Goal: Task Accomplishment & Management: Manage account settings

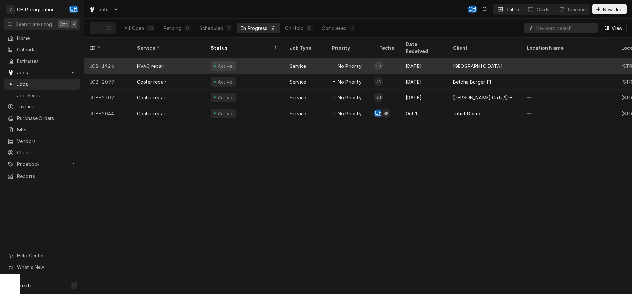
click at [407, 58] on div "Sep 10" at bounding box center [423, 66] width 47 height 16
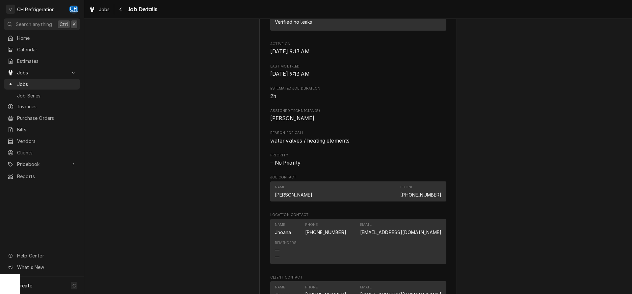
scroll to position [302, 0]
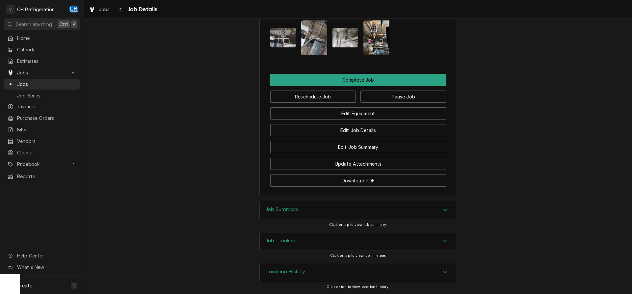
click at [366, 207] on div "Job Summary" at bounding box center [358, 210] width 197 height 18
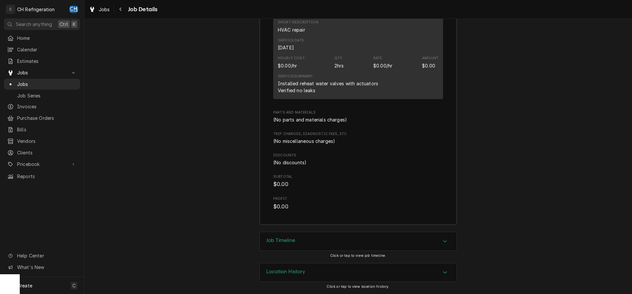
scroll to position [912, 0]
click at [30, 81] on span "Jobs" at bounding box center [47, 84] width 60 height 7
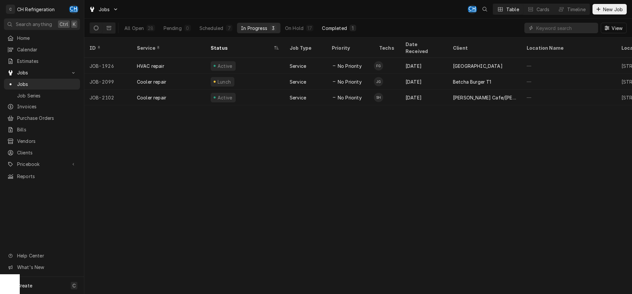
click at [335, 28] on div "Completed" at bounding box center [334, 28] width 25 height 7
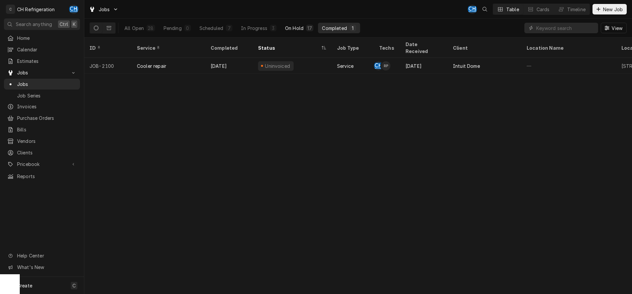
click at [306, 30] on div "17" at bounding box center [309, 28] width 7 height 7
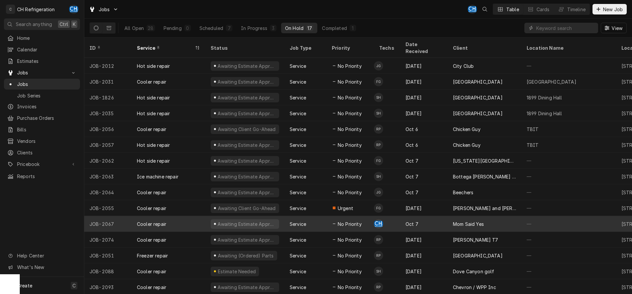
scroll to position [25, 0]
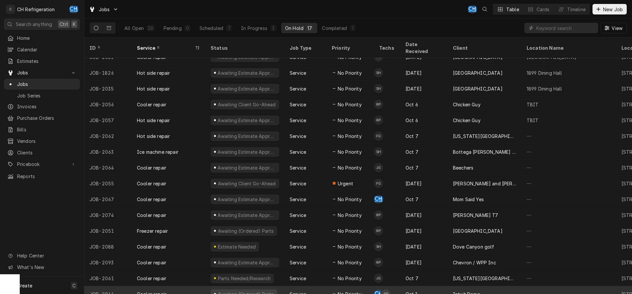
click at [397, 286] on td "CH RP" at bounding box center [387, 294] width 26 height 16
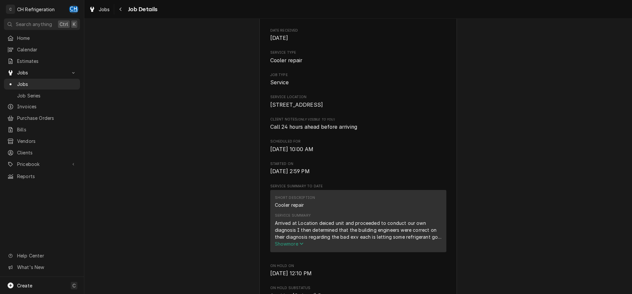
scroll to position [101, 0]
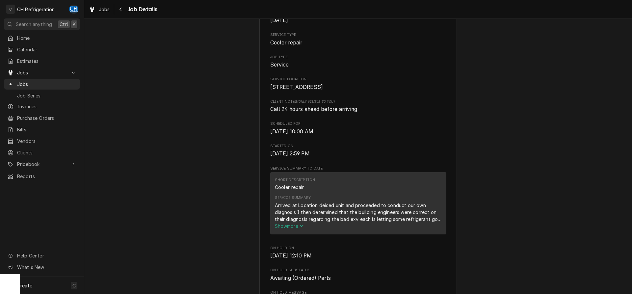
click at [296, 229] on span "Show more" at bounding box center [289, 226] width 29 height 6
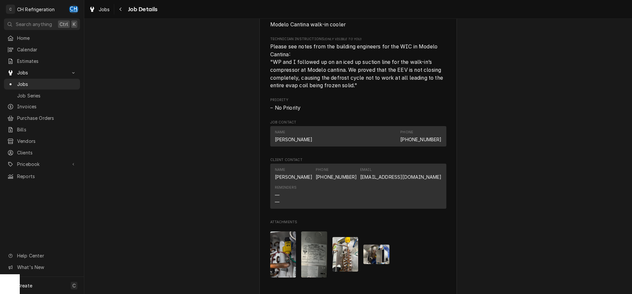
scroll to position [772, 0]
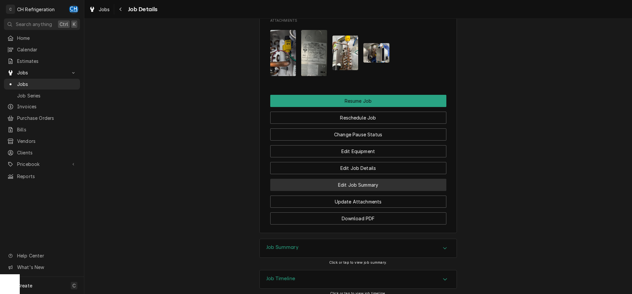
click at [353, 191] on button "Edit Job Summary" at bounding box center [358, 185] width 176 height 12
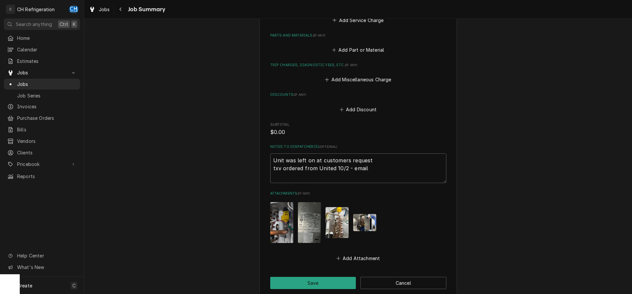
scroll to position [443, 0]
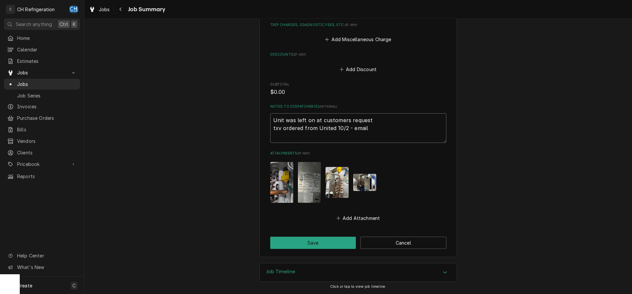
click at [393, 133] on textarea "Unit was left on at customers request txv ordered from United 10/2 - email" at bounding box center [358, 128] width 176 height 30
type textarea "x"
type textarea "Unit was left on at customers request txv ordered from United 10/2 - email"
type textarea "x"
type textarea "Unit was left on at customers request txv ordered from United 10/2 - email"
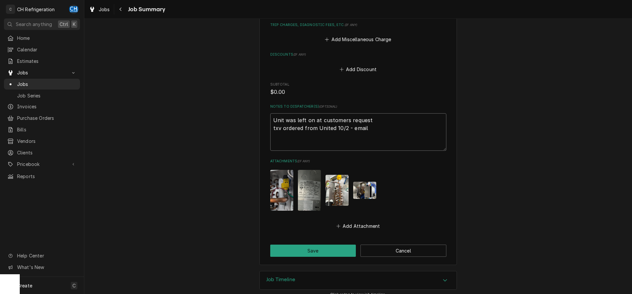
click at [298, 146] on textarea "Unit was left on at customers request txv ordered from United 10/2 - email" at bounding box center [358, 132] width 176 height 38
type textarea "x"
type textarea "Unit was left on at customers request txv ordered from United 10/2 - email v"
type textarea "x"
type textarea "Unit was left on at customers request txv ordered from United 10/2 - email va"
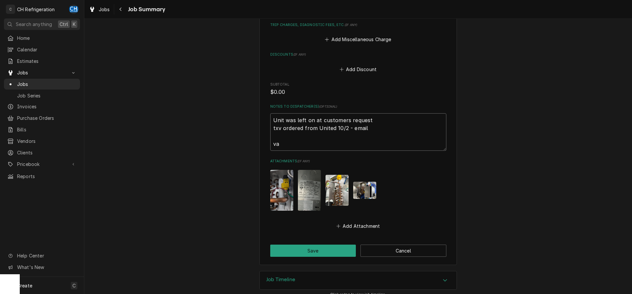
type textarea "x"
type textarea "Unit was left on at customers request txv ordered from United 10/2 - email val"
type textarea "x"
type textarea "Unit was left on at customers request txv ordered from United 10/2 - email valv"
type textarea "x"
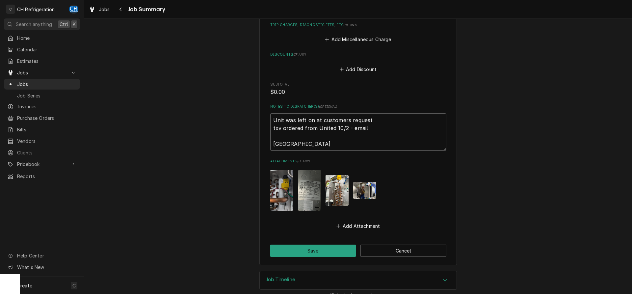
type textarea "Unit was left on at customers request txv ordered from United 10/2 - email valve"
type textarea "x"
type textarea "Unit was left on at customers request txv ordered from United 10/2 - email valve"
type textarea "x"
type textarea "Unit was left on at customers request txv ordered from United 10/2 - email valv…"
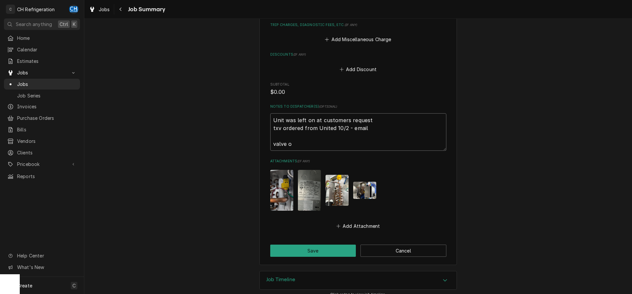
type textarea "x"
type textarea "Unit was left on at customers request txv ordered from United 10/2 - email valv…"
type textarea "x"
type textarea "Unit was left on at customers request txv ordered from United 10/2 - email valv…"
type textarea "x"
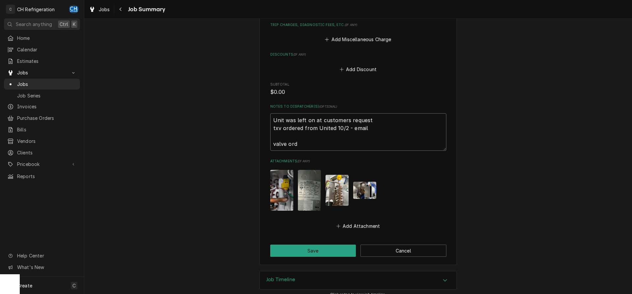
type textarea "Unit was left on at customers request txv ordered from United 10/2 - email valv…"
type textarea "x"
type textarea "Unit was left on at customers request txv ordered from United 10/2 - email valv…"
type textarea "x"
type textarea "Unit was left on at customers request txv ordered from United 10/2 - email valv…"
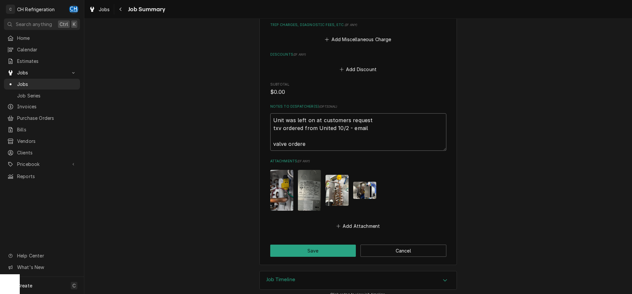
type textarea "x"
type textarea "Unit was left on at customers request txv ordered from United 10/2 - email valv…"
type textarea "x"
type textarea "Unit was left on at customers request txv ordered from United 10/2 - email valv…"
type textarea "x"
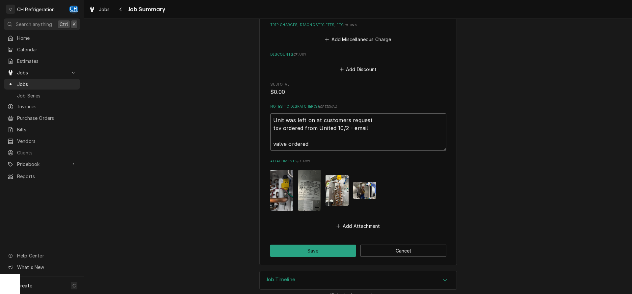
type textarea "Unit was left on at customers request txv ordered from United 10/2 - email valv…"
type textarea "x"
type textarea "Unit was left on at customers request txv ordered from United 10/2 - email valv…"
type textarea "x"
type textarea "Unit was left on at customers request txv ordered from United 10/2 - email valv…"
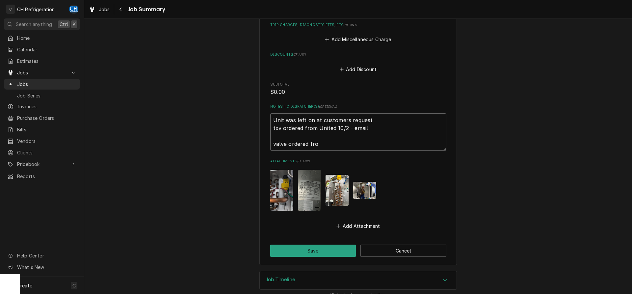
type textarea "x"
type textarea "Unit was left on at customers request txv ordered from United 10/2 - email valv…"
type textarea "x"
type textarea "Unit was left on at customers request txv ordered from United 10/2 - email valv…"
type textarea "x"
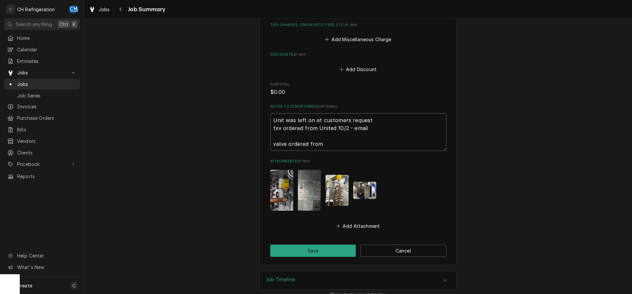
type textarea "Unit was left on at customers request txv ordered from United 10/2 - email valv…"
type textarea "x"
type textarea "Unit was left on at customers request txv ordered from United 10/2 - email valv…"
type textarea "x"
type textarea "Unit was left on at customers request txv ordered from United 10/2 - email valv…"
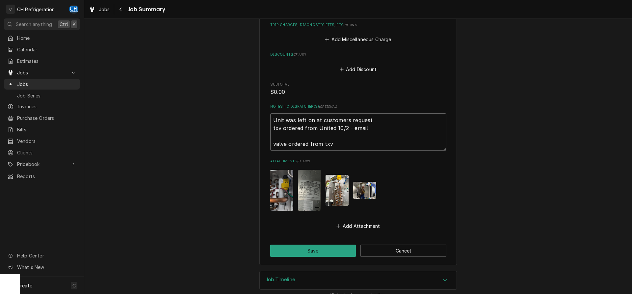
type textarea "x"
type textarea "Unit was left on at customers request txv ordered from United 10/2 - email valv…"
type textarea "x"
type textarea "Unit was left on at customers request txv ordered from United 10/2 - email valv…"
type textarea "x"
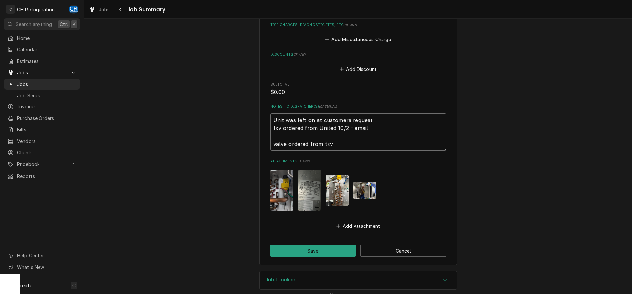
type textarea "Unit was left on at customers request txv ordered from United 10/2 - email valv…"
type textarea "x"
type textarea "Unit was left on at customers request txv ordered from United 10/2 - email valv…"
type textarea "x"
type textarea "Unit was left on at customers request txv ordered from United 10/2 - email valv…"
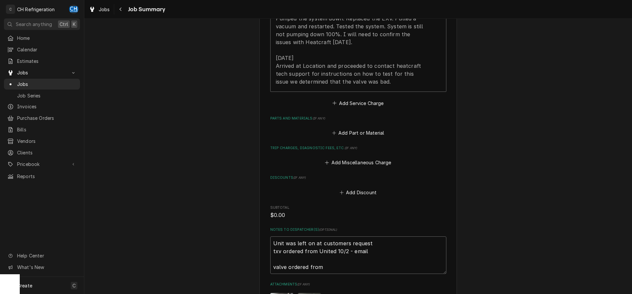
scroll to position [342, 0]
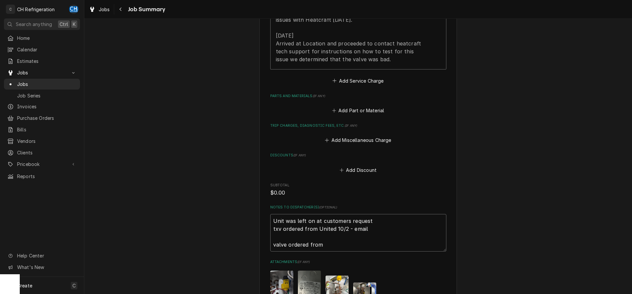
click at [341, 246] on textarea "Unit was left on at customers request txv ordered from United 10/2 - email valv…" at bounding box center [358, 233] width 176 height 38
type textarea "x"
type textarea "Unit was left on at customers request txv ordered from United 10/2 - email valv…"
type textarea "x"
type textarea "Unit was left on at customers request txv ordered from United 10/2 - email valv…"
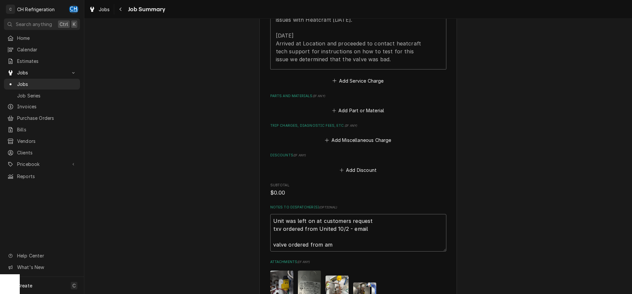
type textarea "x"
type textarea "Unit was left on at customers request txv ordered from United 10/2 - email valv…"
type textarea "x"
type textarea "Unit was left on at customers request txv ordered from United 10/2 - email valv…"
type textarea "x"
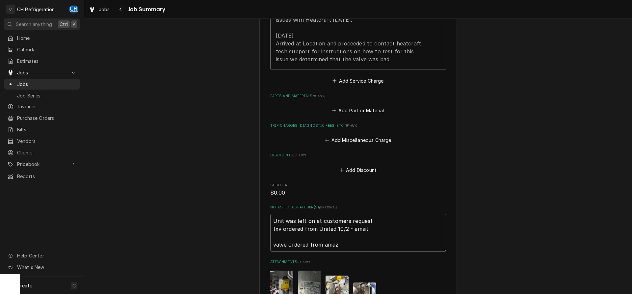
type textarea "Unit was left on at customers request txv ordered from United 10/2 - email valv…"
type textarea "x"
type textarea "Unit was left on at customers request txv ordered from United 10/2 - email valv…"
type textarea "x"
type textarea "Unit was left on at customers request txv ordered from United 10/2 - email valv…"
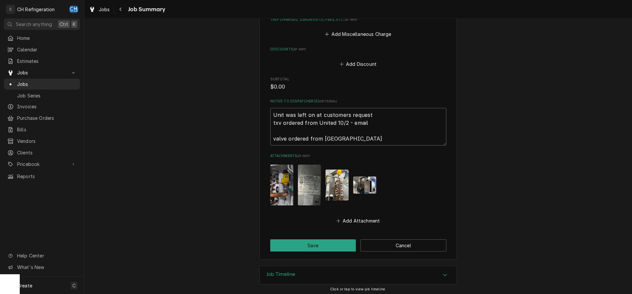
scroll to position [451, 0]
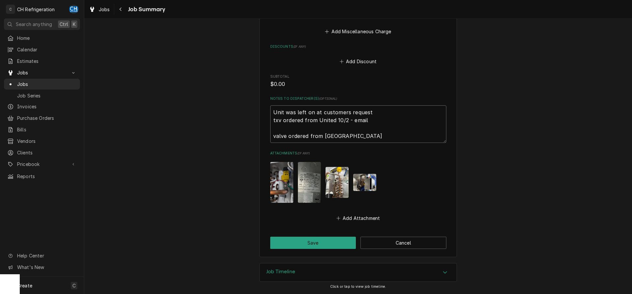
type textarea "x"
type textarea "Unit was left on at customers request txv ordered from United 10/2 - email valv…"
type textarea "x"
type textarea "Unit was left on at customers request txv ordered from United 10/2 - email valv…"
type textarea "x"
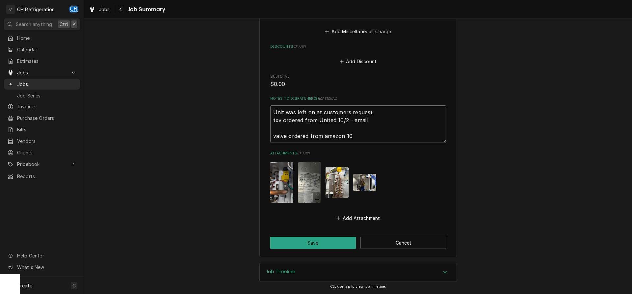
type textarea "Unit was left on at customers request txv ordered from United 10/2 - email valv…"
type textarea "x"
type textarea "Unit was left on at customers request txv ordered from United 10/2 - email valv…"
type textarea "x"
type textarea "Unit was left on at customers request txv ordered from United 10/2 - email valv…"
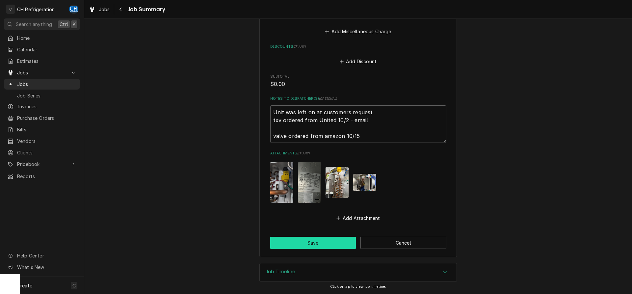
click at [317, 240] on button "Save" at bounding box center [313, 243] width 86 height 12
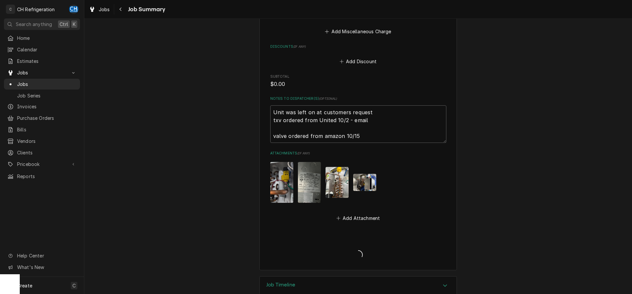
type textarea "x"
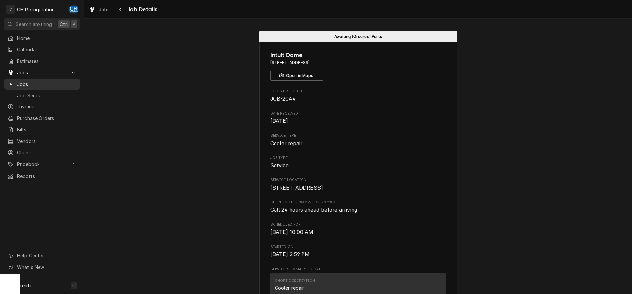
click at [23, 83] on span "Jobs" at bounding box center [47, 84] width 60 height 7
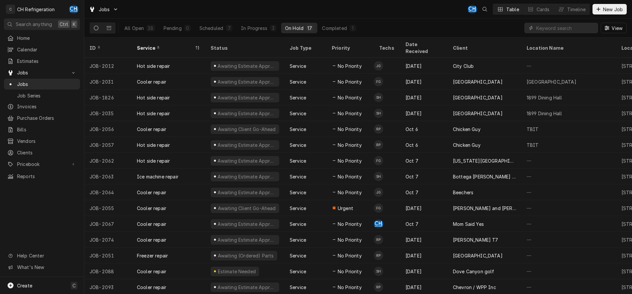
click at [224, 31] on button "Scheduled 7" at bounding box center [215, 28] width 41 height 11
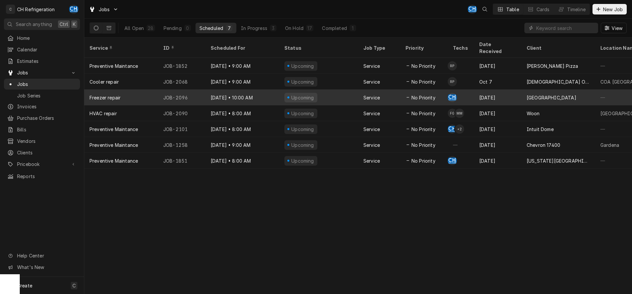
click at [263, 89] on div "Oct 16 • 10:00 AM" at bounding box center [242, 97] width 74 height 16
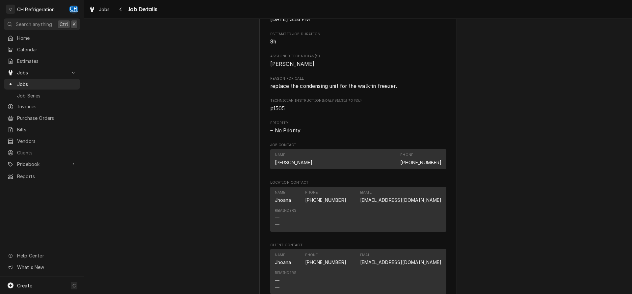
scroll to position [415, 0]
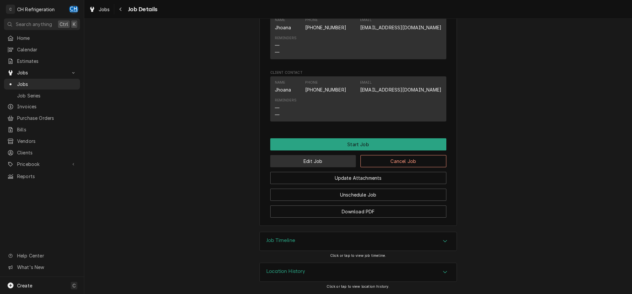
click at [283, 158] on button "Edit Job" at bounding box center [313, 161] width 86 height 12
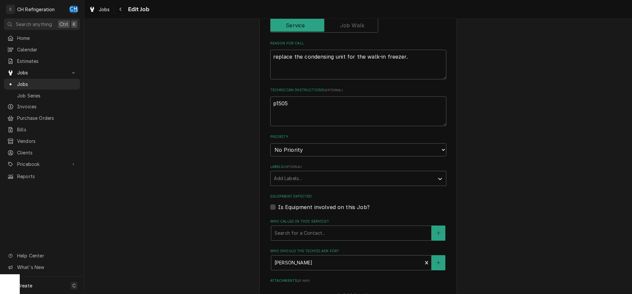
scroll to position [393, 0]
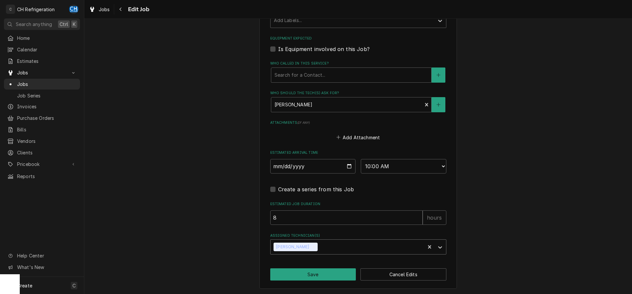
click at [327, 246] on div "Assigned Technician(s)" at bounding box center [370, 247] width 103 height 12
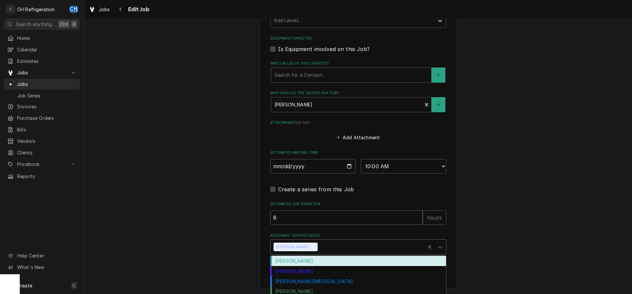
click at [311, 262] on div "Fred Gonzalez" at bounding box center [357, 261] width 175 height 10
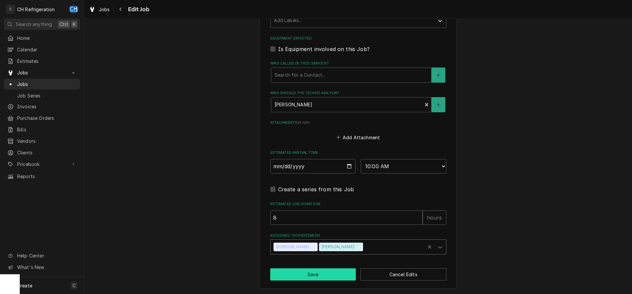
click at [321, 276] on button "Save" at bounding box center [313, 274] width 86 height 12
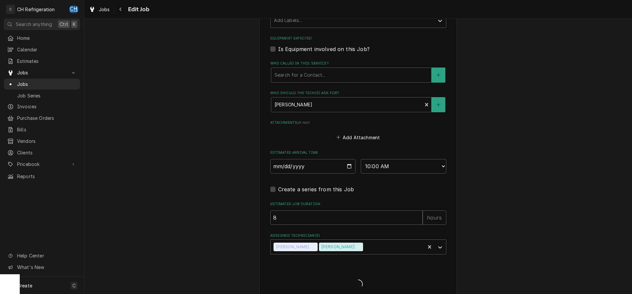
type textarea "x"
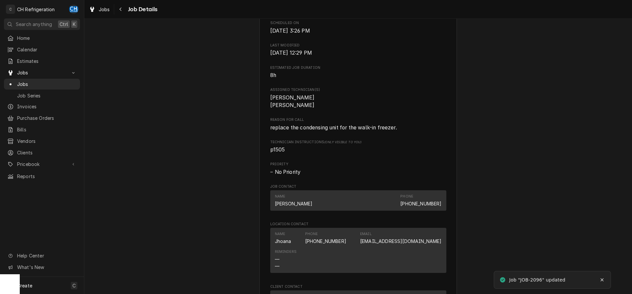
scroll to position [403, 0]
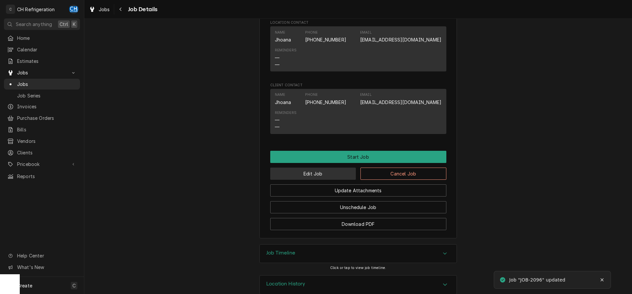
click at [298, 180] on button "Edit Job" at bounding box center [313, 173] width 86 height 12
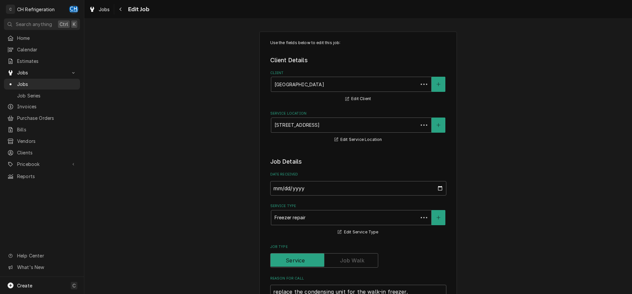
type textarea "x"
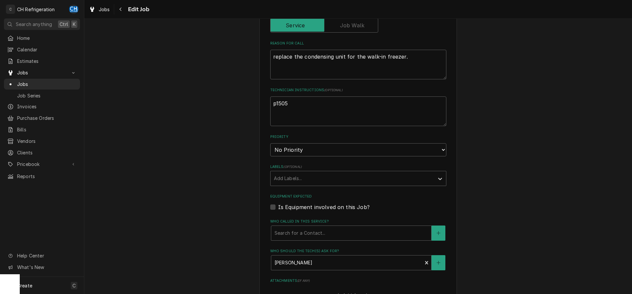
scroll to position [369, 0]
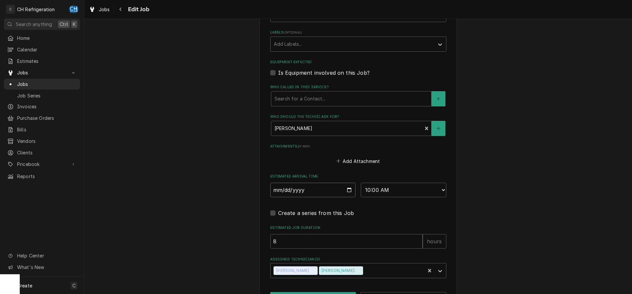
click at [347, 191] on input "[DATE]" at bounding box center [313, 190] width 86 height 14
type input "2025-10-15"
type textarea "x"
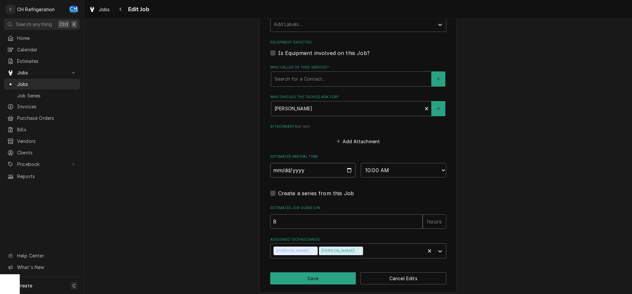
scroll to position [393, 0]
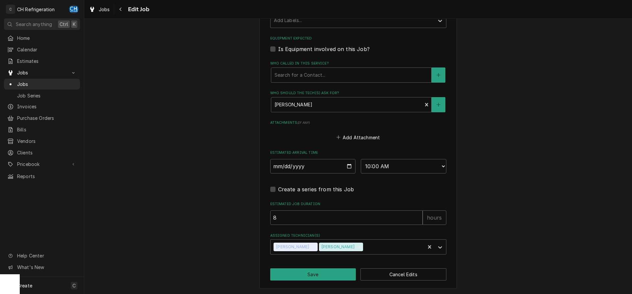
click at [409, 158] on div "Estimated Arrival Time 2025-10-15 AM / PM 6:00 AM 6:15 AM 6:30 AM 6:45 AM 7:00 …" at bounding box center [358, 161] width 176 height 23
click at [361, 159] on select "AM / PM 6:00 AM 6:15 AM 6:30 AM 6:45 AM 7:00 AM 7:15 AM 7:30 AM 7:45 AM 8:00 AM…" at bounding box center [404, 166] width 86 height 14
select select "13:00:00"
click option "1:00 PM" at bounding box center [0, 0] width 0 height 0
click at [320, 272] on button "Save" at bounding box center [313, 274] width 86 height 12
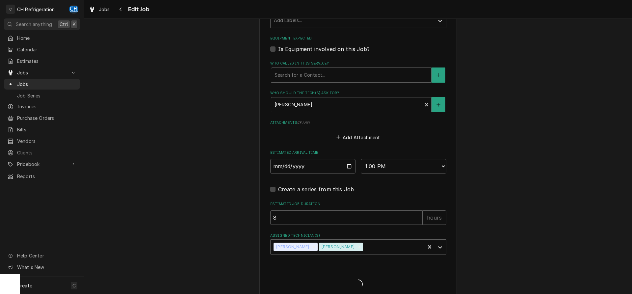
type textarea "x"
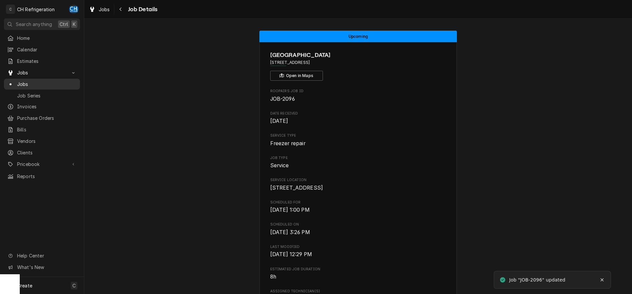
click at [28, 81] on span "Jobs" at bounding box center [47, 84] width 60 height 7
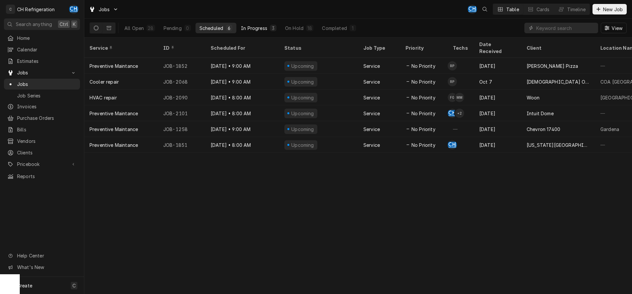
click at [252, 28] on div "In Progress" at bounding box center [254, 28] width 26 height 7
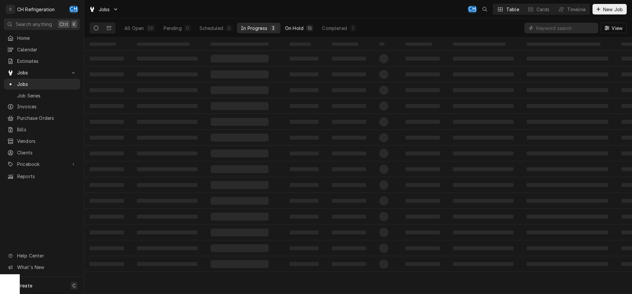
click at [309, 25] on div "18" at bounding box center [309, 28] width 5 height 7
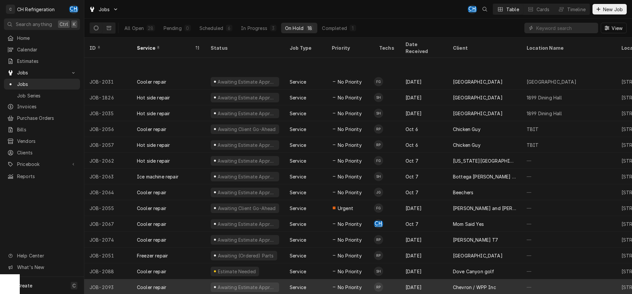
scroll to position [40, 0]
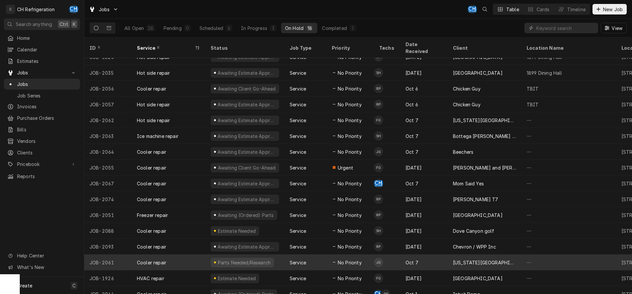
click at [462, 259] on div "[US_STATE][GEOGRAPHIC_DATA], [PERSON_NAME][GEOGRAPHIC_DATA]" at bounding box center [484, 262] width 63 height 7
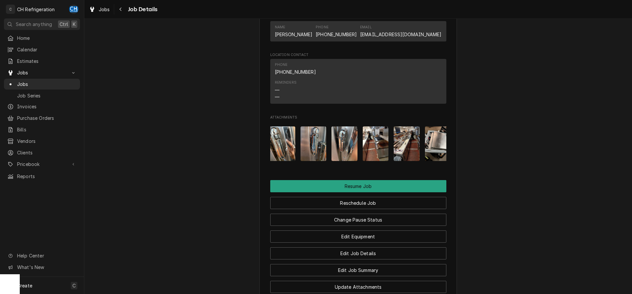
scroll to position [0, 228]
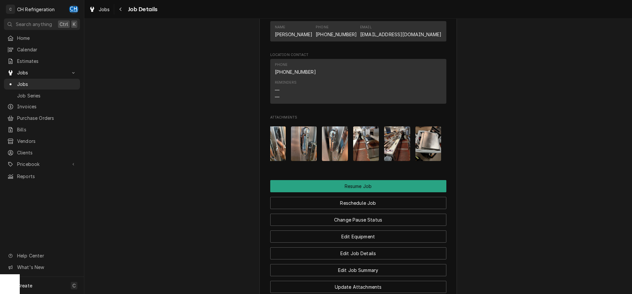
click at [366, 146] on img "Attachments" at bounding box center [366, 143] width 26 height 35
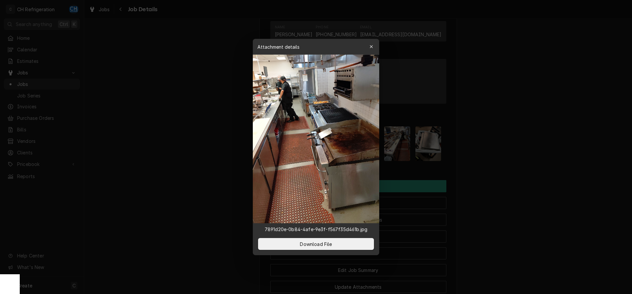
click at [481, 151] on div at bounding box center [316, 147] width 632 height 294
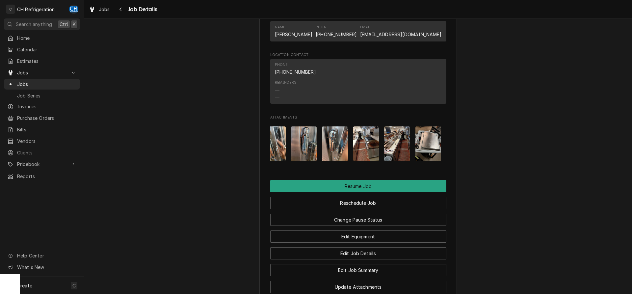
click at [426, 143] on img "Attachments" at bounding box center [428, 143] width 26 height 35
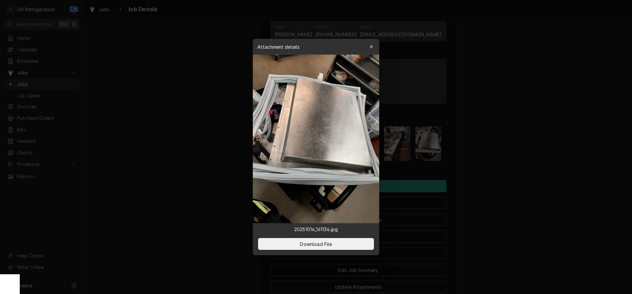
click at [504, 170] on div at bounding box center [316, 147] width 632 height 294
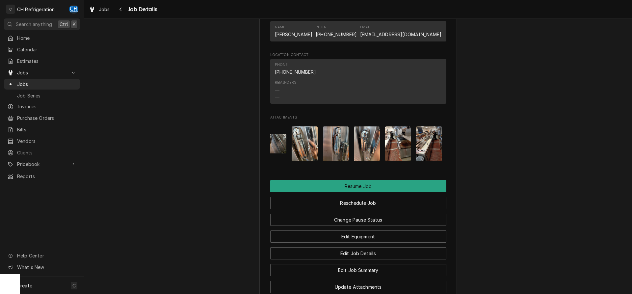
scroll to position [0, 182]
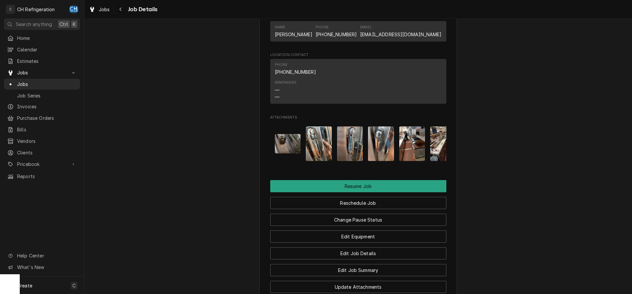
click at [355, 149] on img "Attachments" at bounding box center [350, 143] width 26 height 35
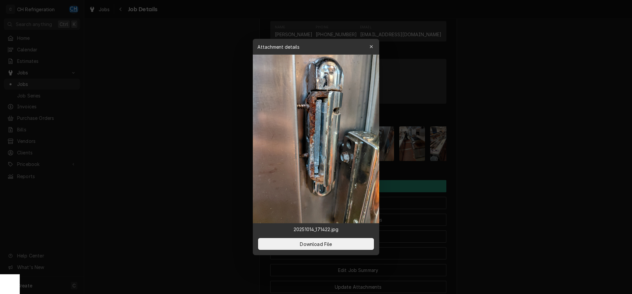
click at [494, 128] on div at bounding box center [316, 147] width 632 height 294
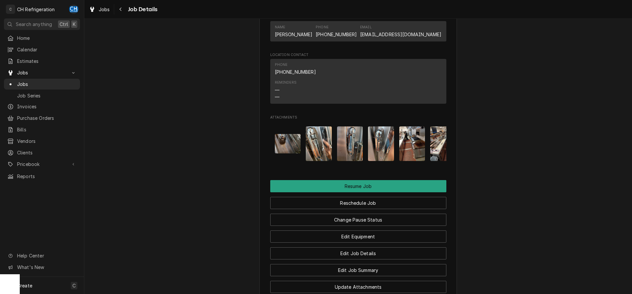
click at [397, 161] on div "Attachments" at bounding box center [358, 143] width 176 height 45
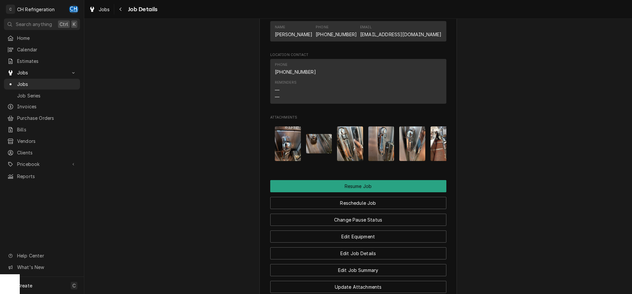
click at [356, 144] on img "Attachments" at bounding box center [350, 143] width 26 height 35
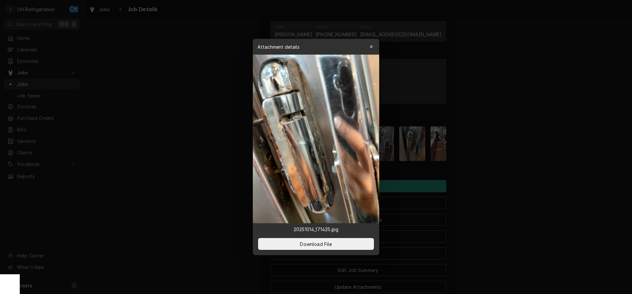
click at [449, 110] on div at bounding box center [316, 147] width 632 height 294
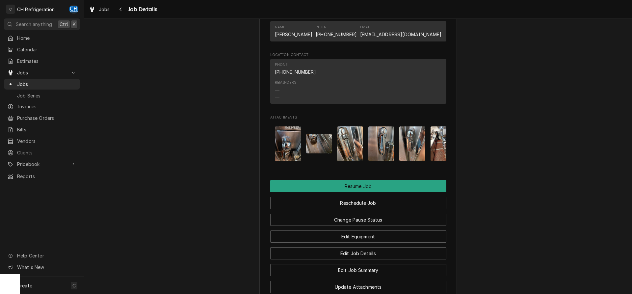
click at [387, 141] on img "Attachments" at bounding box center [381, 143] width 26 height 35
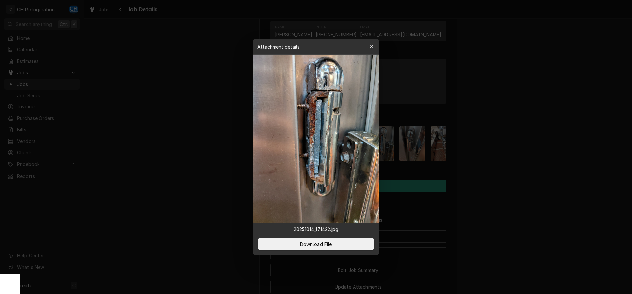
click at [477, 130] on div at bounding box center [316, 147] width 632 height 294
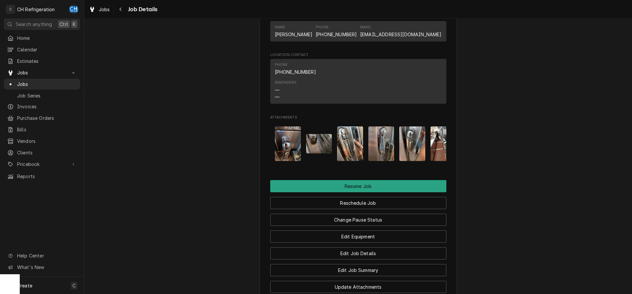
click at [400, 141] on img "Attachments" at bounding box center [412, 143] width 26 height 35
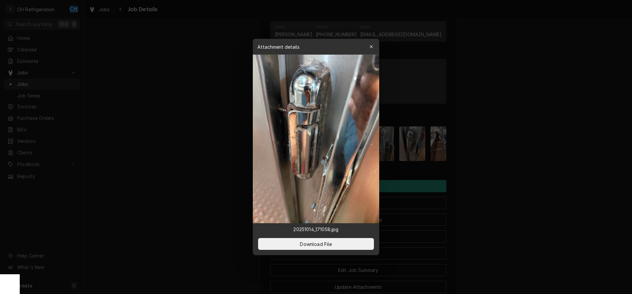
click at [469, 143] on div at bounding box center [316, 147] width 632 height 294
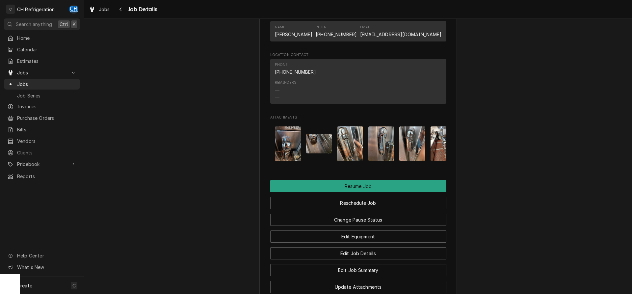
click at [297, 151] on img "Attachments" at bounding box center [288, 143] width 26 height 35
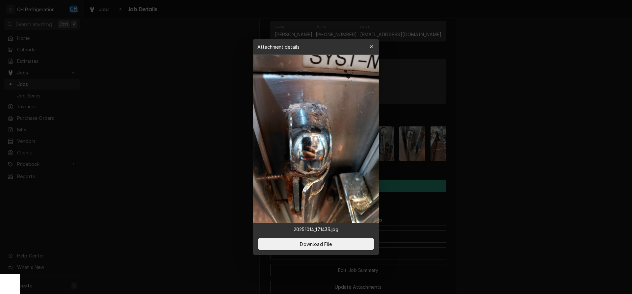
click at [479, 170] on div at bounding box center [316, 147] width 632 height 294
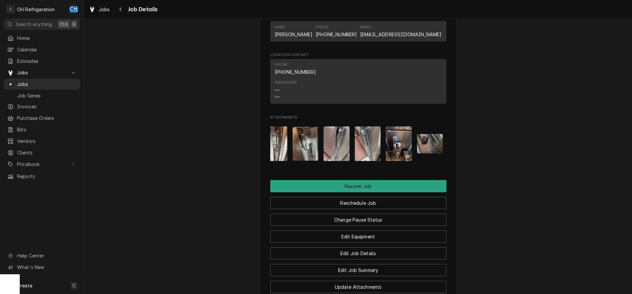
scroll to position [0, 33]
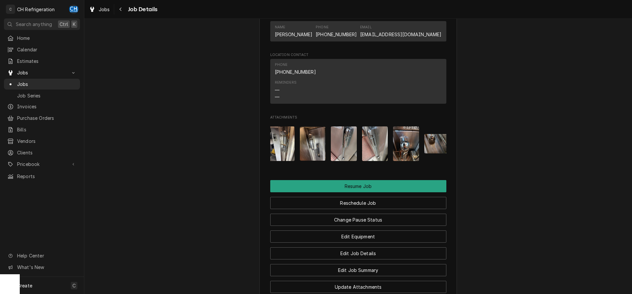
click at [371, 143] on img "Attachments" at bounding box center [375, 143] width 26 height 35
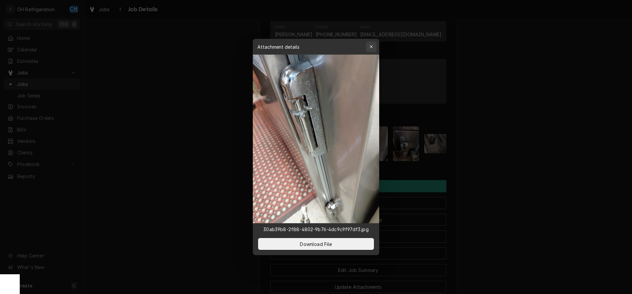
click at [371, 47] on icon "button" at bounding box center [370, 46] width 3 height 3
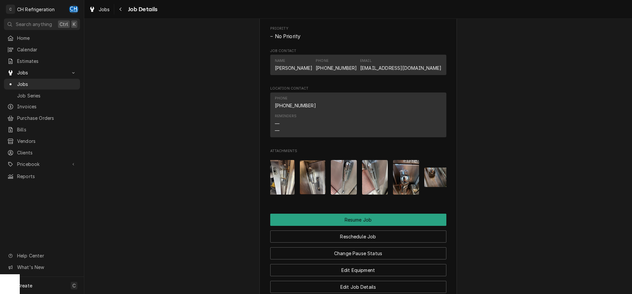
scroll to position [625, 0]
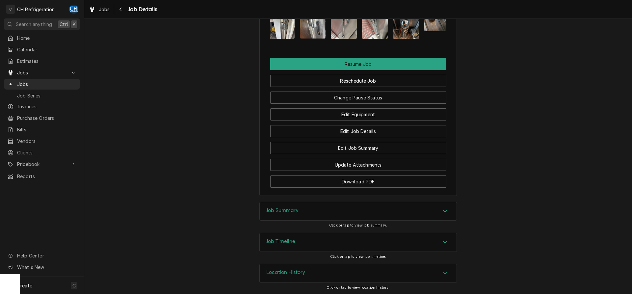
click at [426, 202] on div "Job Summary" at bounding box center [358, 211] width 197 height 18
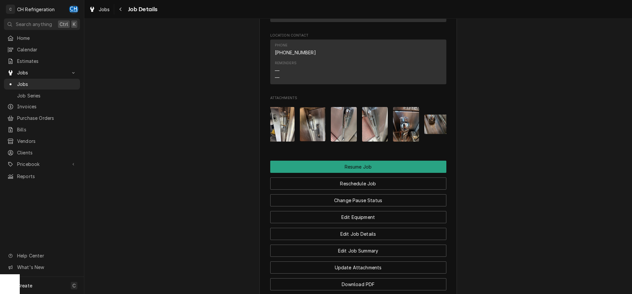
scroll to position [525, 0]
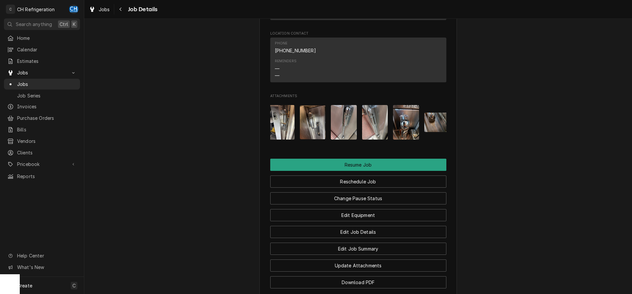
click at [405, 132] on img "Attachments" at bounding box center [406, 122] width 26 height 35
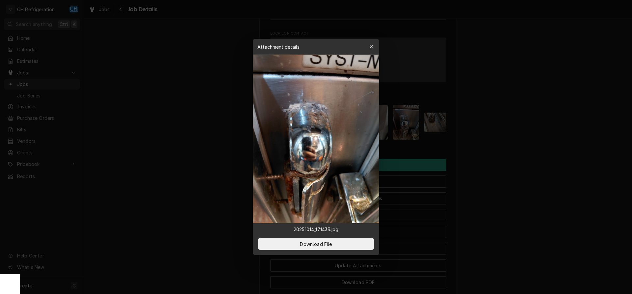
click at [526, 148] on div at bounding box center [316, 147] width 632 height 294
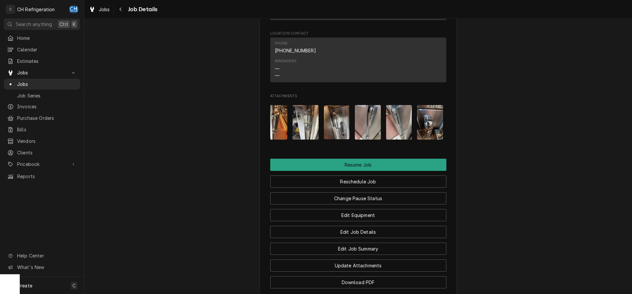
scroll to position [0, 0]
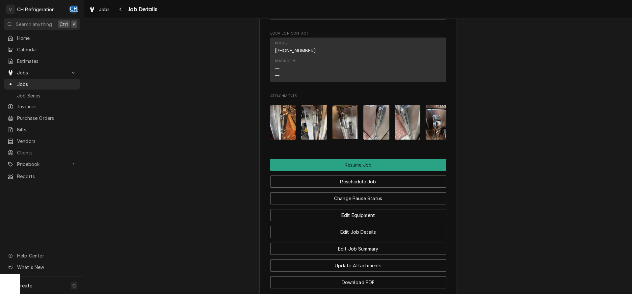
click at [308, 129] on img "Attachments" at bounding box center [314, 122] width 26 height 35
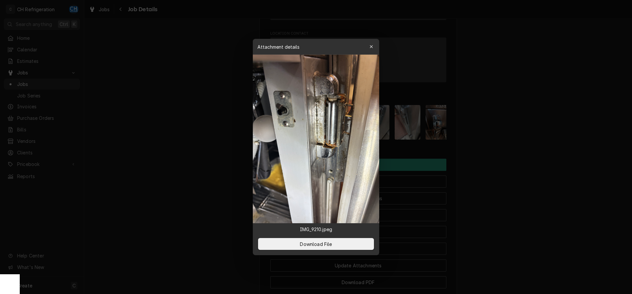
click at [538, 153] on div at bounding box center [316, 147] width 632 height 294
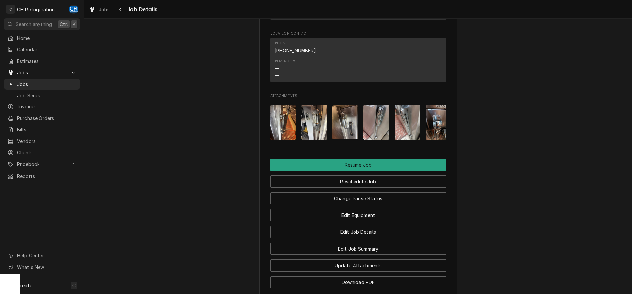
click at [290, 125] on img "Attachments" at bounding box center [283, 122] width 26 height 35
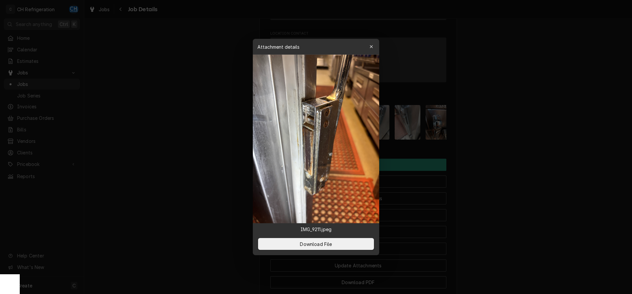
click at [526, 152] on div at bounding box center [316, 147] width 632 height 294
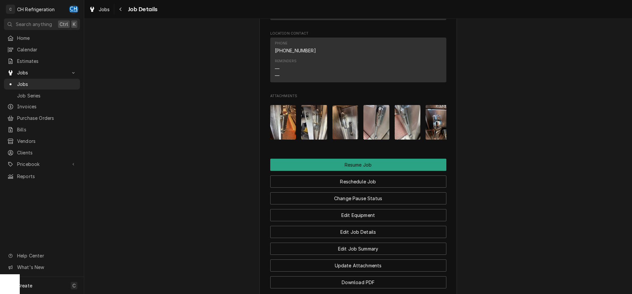
click at [322, 126] on img "Attachments" at bounding box center [314, 122] width 26 height 35
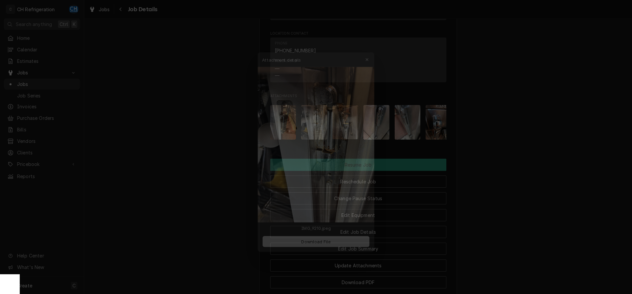
click at [546, 146] on div at bounding box center [316, 147] width 632 height 294
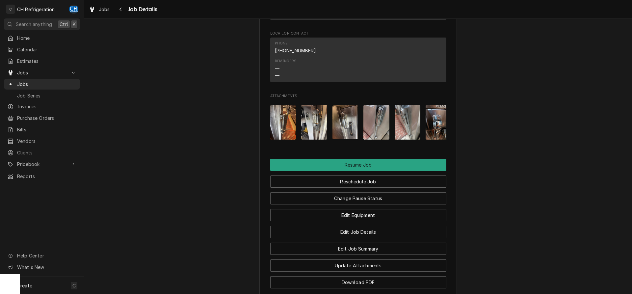
click at [351, 120] on img "Attachments" at bounding box center [345, 122] width 26 height 34
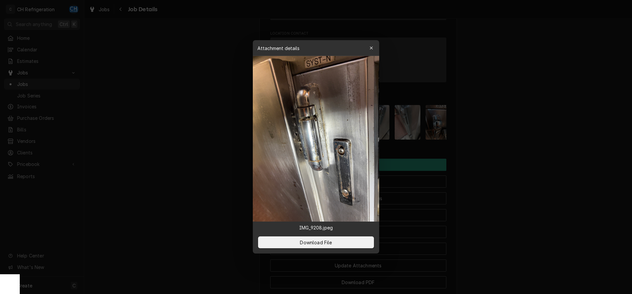
click at [546, 141] on div at bounding box center [316, 147] width 632 height 294
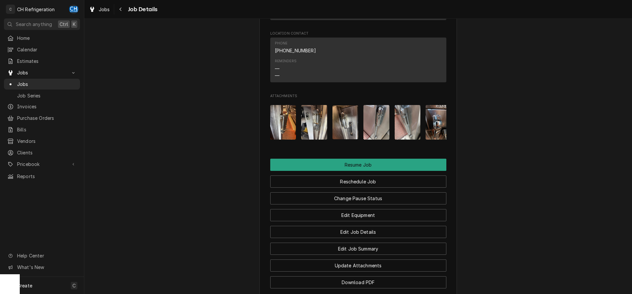
click at [382, 121] on img "Attachments" at bounding box center [376, 122] width 26 height 35
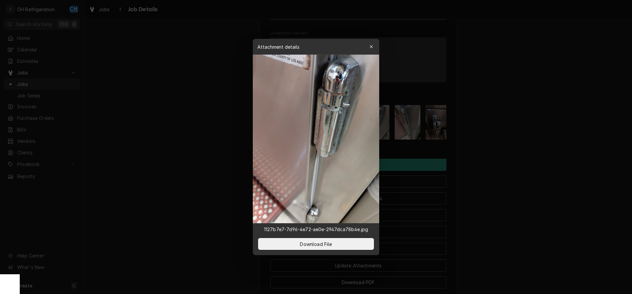
click at [535, 109] on div at bounding box center [316, 147] width 632 height 294
